Goal: Communication & Community: Answer question/provide support

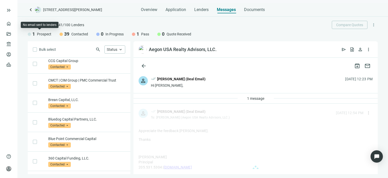
scroll to position [687, 0]
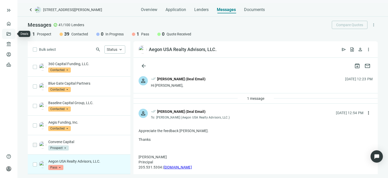
click at [13, 33] on link "Deals" at bounding box center [17, 34] width 9 height 4
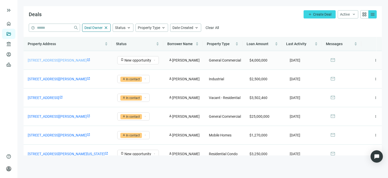
click at [87, 60] on link "[STREET_ADDRESS][PERSON_NAME]" at bounding box center [57, 60] width 59 height 4
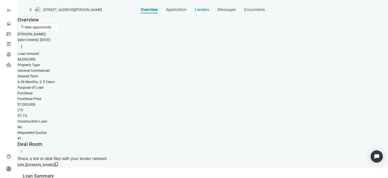
click at [203, 10] on span "Lenders" at bounding box center [202, 9] width 14 height 5
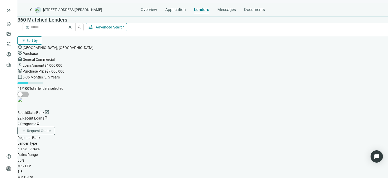
click at [38, 39] on span "Sort by" at bounding box center [31, 41] width 11 height 4
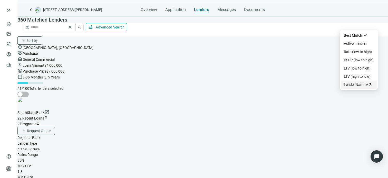
click at [350, 88] on div "Lender Name A-Z" at bounding box center [357, 85] width 27 height 6
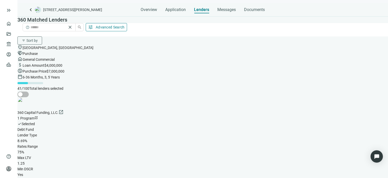
click at [125, 25] on span "Advanced Search" at bounding box center [110, 27] width 29 height 4
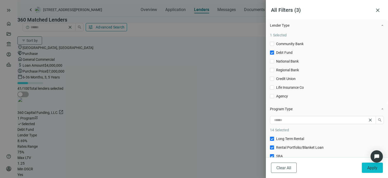
click at [372, 168] on span "Apply" at bounding box center [373, 168] width 10 height 5
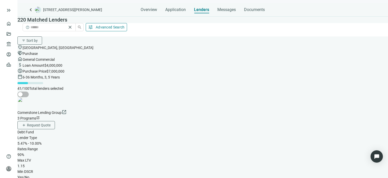
scroll to position [51, 0]
click at [29, 92] on span "button" at bounding box center [22, 95] width 11 height 6
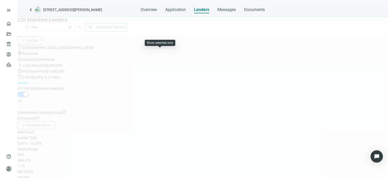
scroll to position [0, 0]
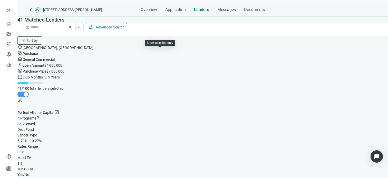
click at [29, 92] on span "button" at bounding box center [22, 95] width 11 height 6
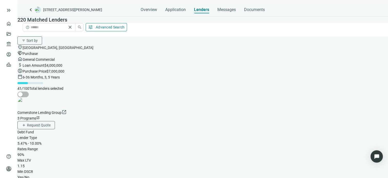
click at [127, 23] on button "tune Advanced Search" at bounding box center [106, 27] width 41 height 8
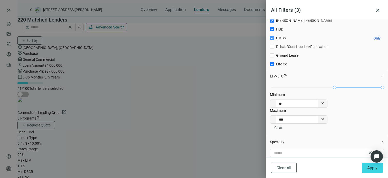
scroll to position [87, 0]
click at [210, 67] on div at bounding box center [194, 89] width 388 height 178
click at [235, 71] on div at bounding box center [194, 89] width 388 height 178
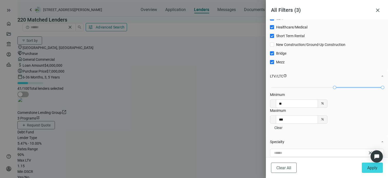
scroll to position [0, 0]
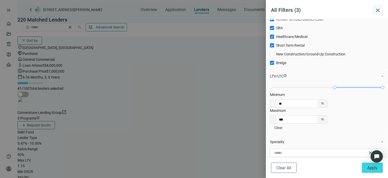
click at [379, 9] on span "close" at bounding box center [378, 10] width 6 height 6
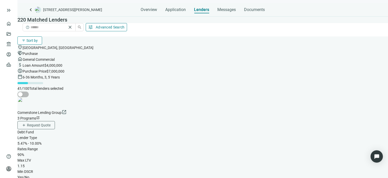
click at [38, 39] on span "Sort by" at bounding box center [31, 41] width 11 height 4
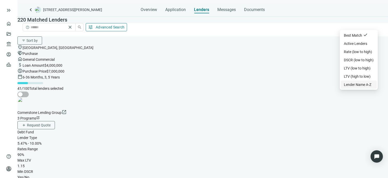
click at [354, 88] on div "Lender Name A-Z" at bounding box center [357, 85] width 27 height 6
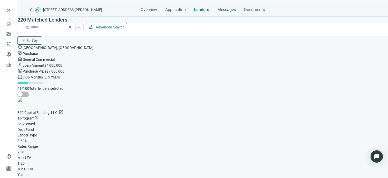
scroll to position [1597, 0]
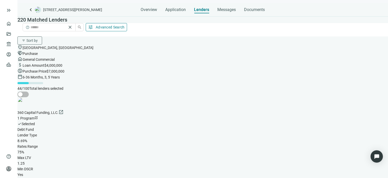
scroll to position [2347, 0]
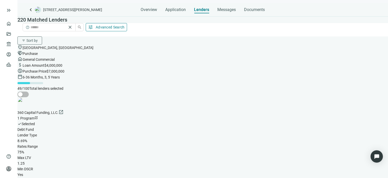
drag, startPoint x: 313, startPoint y: 98, endPoint x: 311, endPoint y: 97, distance: 2.8
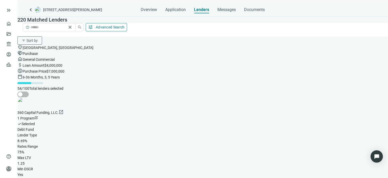
scroll to position [5087, 0]
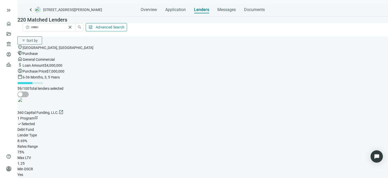
drag, startPoint x: 306, startPoint y: 99, endPoint x: 232, endPoint y: 100, distance: 74.0
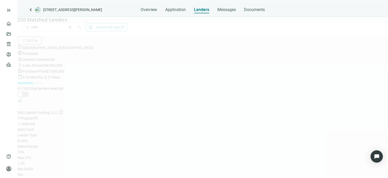
scroll to position [6110, 0]
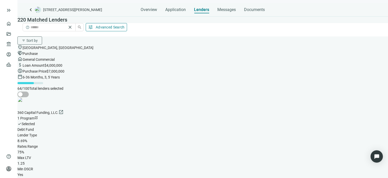
scroll to position [6470, 0]
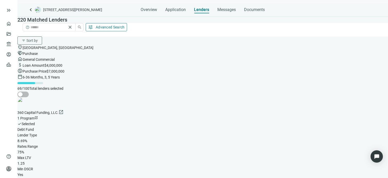
scroll to position [8733, 0]
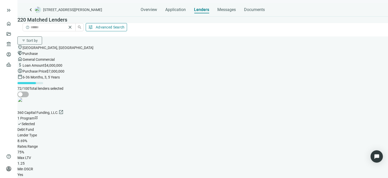
scroll to position [9184, 0]
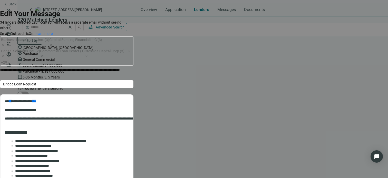
scroll to position [0, 0]
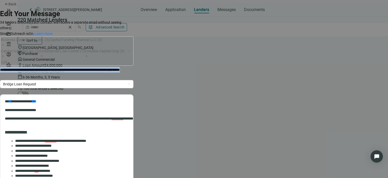
drag, startPoint x: 228, startPoint y: 47, endPoint x: 55, endPoint y: 45, distance: 172.9
click at [55, 45] on form "Edit Your Message 34 lenders selected (Each contact will receive a separate ema…" at bounding box center [67, 176] width 134 height 336
paste div
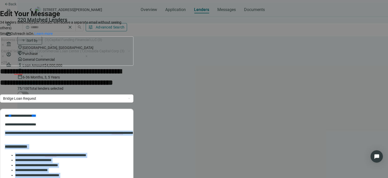
drag, startPoint x: 103, startPoint y: 180, endPoint x: -19, endPoint y: 129, distance: 132.4
paste body "Rich Text Area. Press ALT-0 for help."
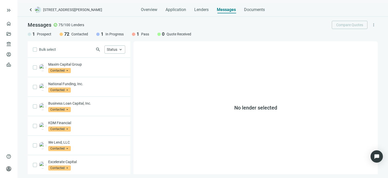
click at [227, 12] on div "Messages" at bounding box center [226, 8] width 19 height 10
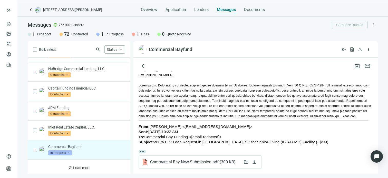
scroll to position [103, 0]
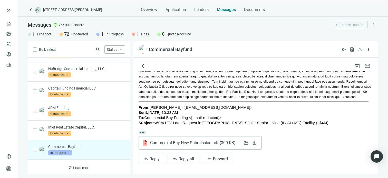
click at [175, 142] on span "Commercial Bay New Submission.pdf ( 300 KB )" at bounding box center [192, 143] width 85 height 5
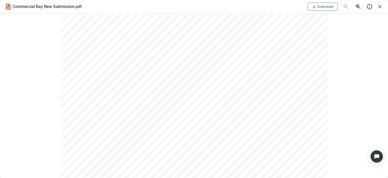
scroll to position [186, 0]
click at [323, 7] on span "Download" at bounding box center [325, 7] width 16 height 4
click at [380, 6] on span "close" at bounding box center [380, 7] width 6 height 6
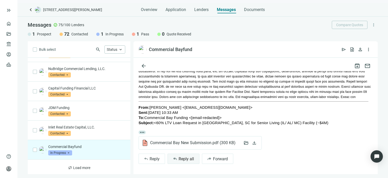
click at [181, 159] on span "Reply all" at bounding box center [186, 159] width 15 height 5
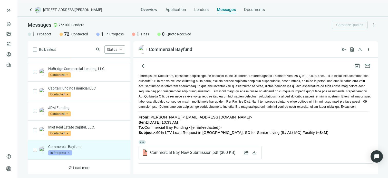
type textarea "**********"
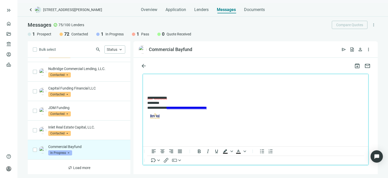
scroll to position [230, 0]
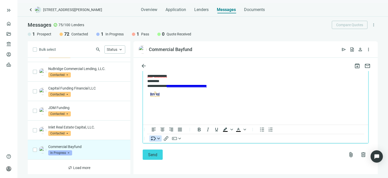
click at [158, 138] on icon "Insert merge tag" at bounding box center [158, 138] width 3 height 3
click at [199, 158] on div "Send attach_file delete" at bounding box center [256, 155] width 226 height 10
click at [181, 139] on div "button" at bounding box center [180, 138] width 4 height 3
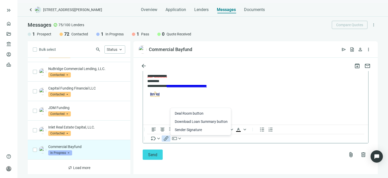
click at [167, 138] on icon "Insert/edit link" at bounding box center [166, 139] width 6 height 6
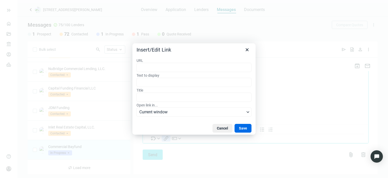
scroll to position [169, 0]
click at [220, 129] on button "Cancel" at bounding box center [223, 128] width 20 height 9
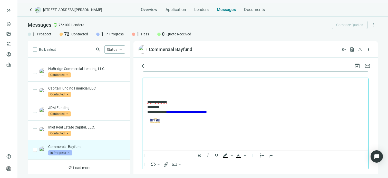
scroll to position [230, 0]
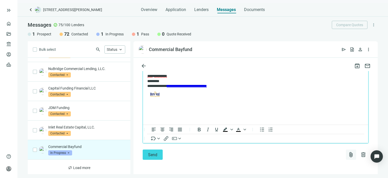
click at [348, 155] on span "attach_file" at bounding box center [351, 155] width 6 height 6
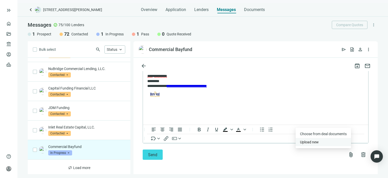
click at [315, 142] on span "Upload new" at bounding box center [309, 142] width 19 height 4
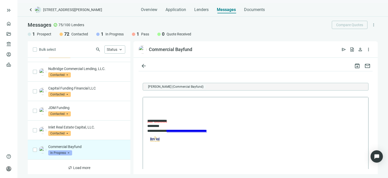
scroll to position [153, 0]
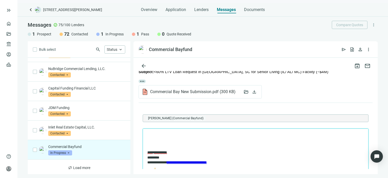
click at [193, 137] on p "Rich Text Area. Press ALT-0 for help." at bounding box center [255, 135] width 217 height 5
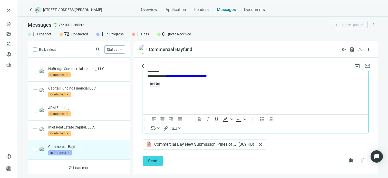
scroll to position [247, 0]
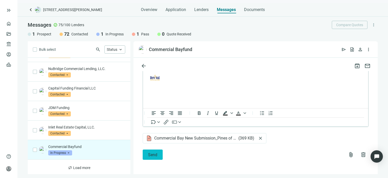
click at [150, 155] on span "Send" at bounding box center [152, 155] width 9 height 5
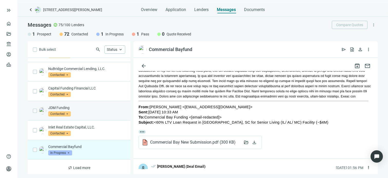
scroll to position [227, 0]
